Goal: Transaction & Acquisition: Purchase product/service

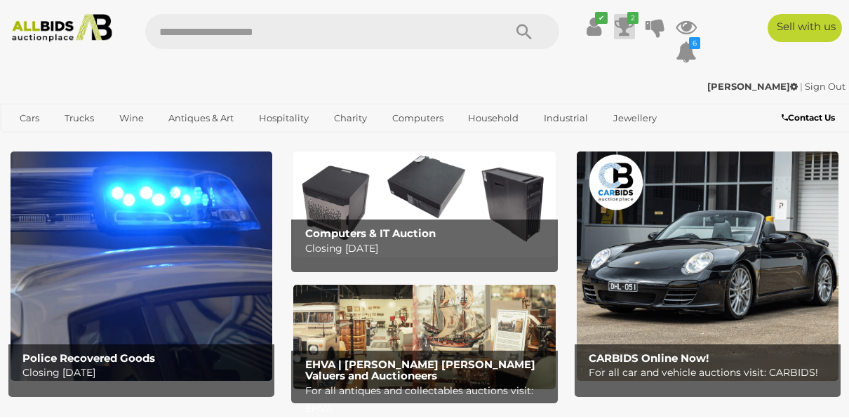
click at [620, 27] on icon at bounding box center [625, 26] width 20 height 25
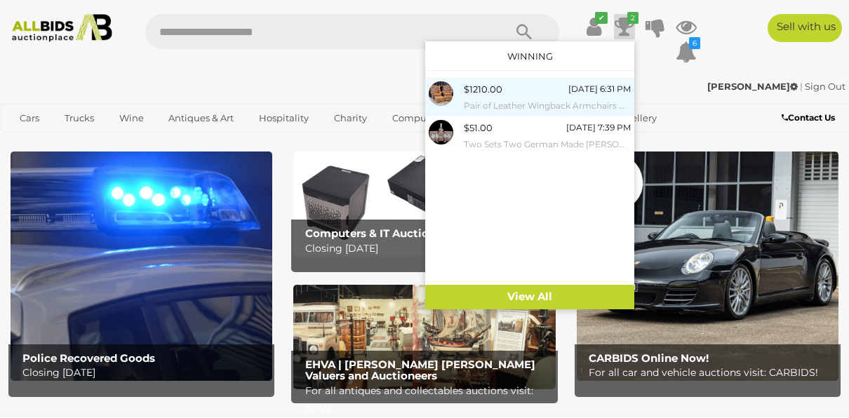
click at [528, 100] on small "Pair of Leather Wingback Armchairs with Lift Top Ottomans" at bounding box center [547, 105] width 167 height 15
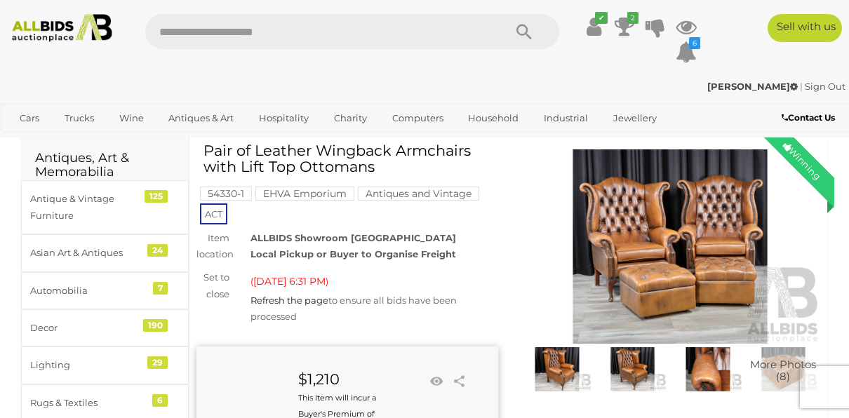
scroll to position [29, 0]
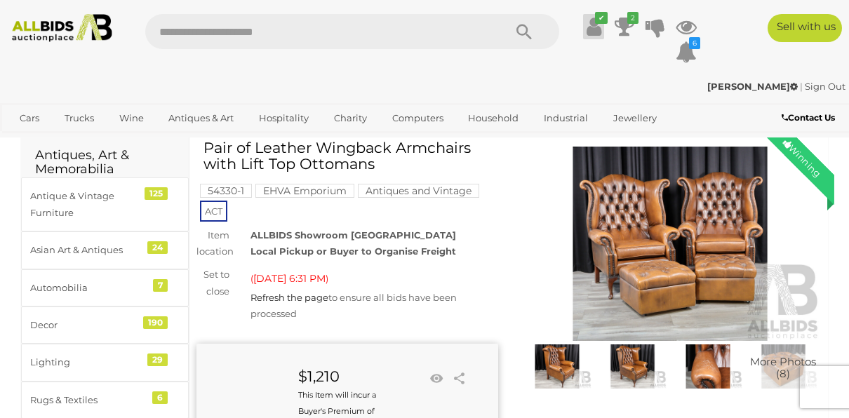
click at [597, 27] on icon at bounding box center [594, 26] width 15 height 25
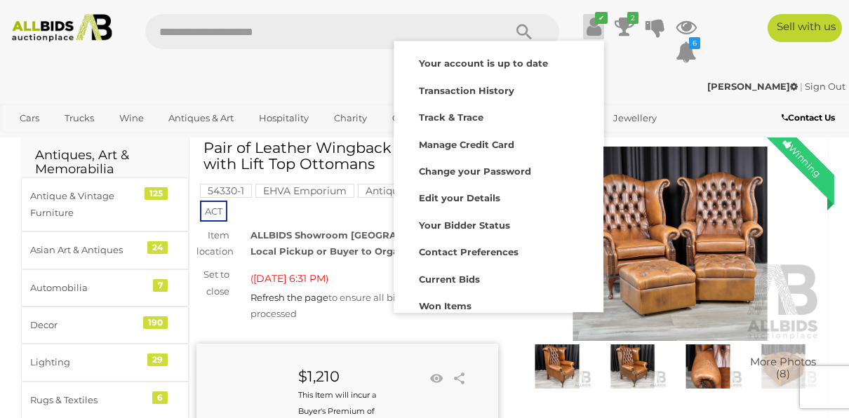
click at [597, 27] on icon at bounding box center [594, 26] width 15 height 25
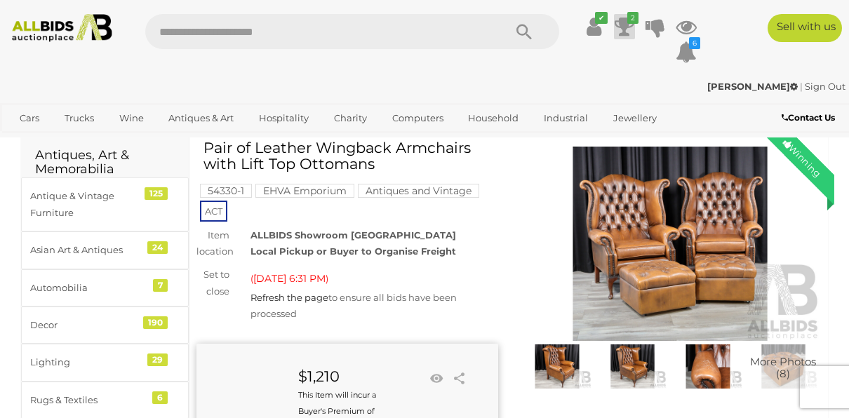
click at [624, 25] on icon at bounding box center [625, 26] width 20 height 25
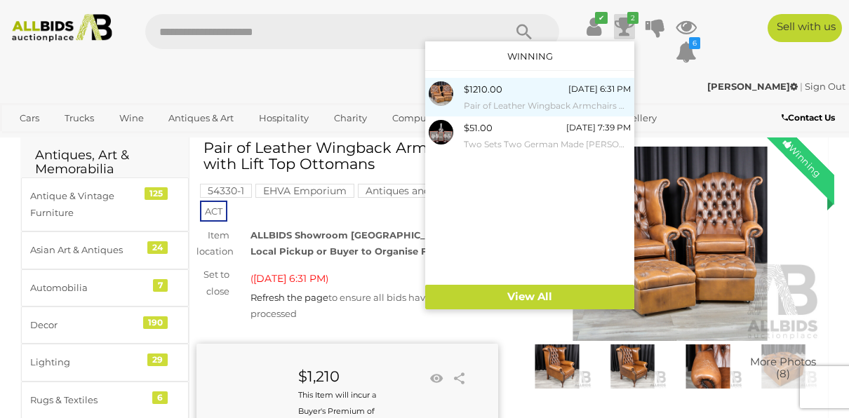
click at [527, 91] on div "$1210.00 Today 6:31 PM Pair of Leather Wingback Armchairs with Lift Top Ottomans" at bounding box center [547, 97] width 167 height 32
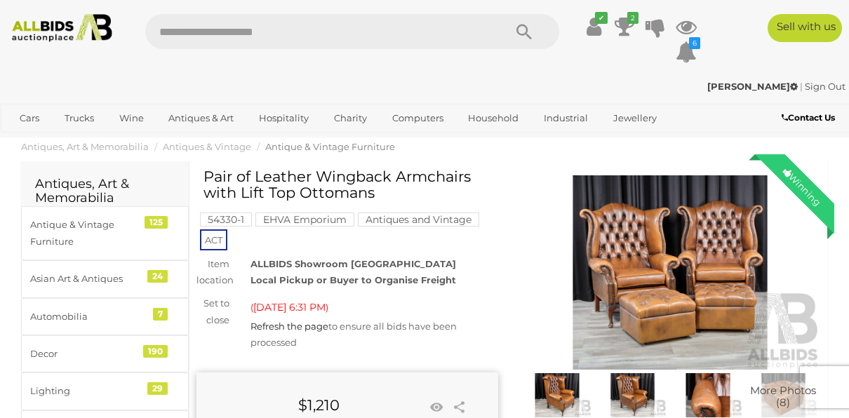
click at [51, 28] on img at bounding box center [62, 28] width 112 height 28
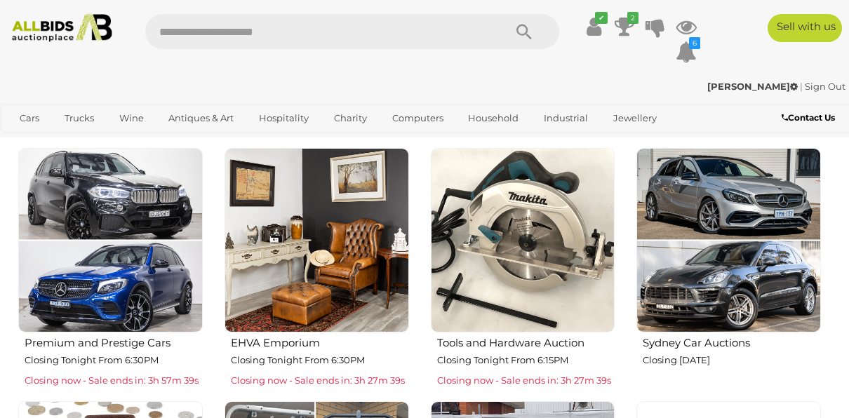
scroll to position [449, 0]
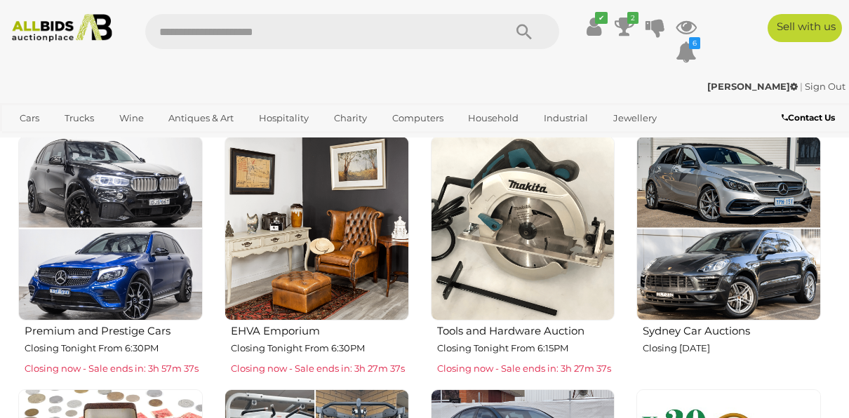
click at [285, 344] on p "Closing Tonight From 6:30PM" at bounding box center [320, 348] width 178 height 16
